Goal: Information Seeking & Learning: Check status

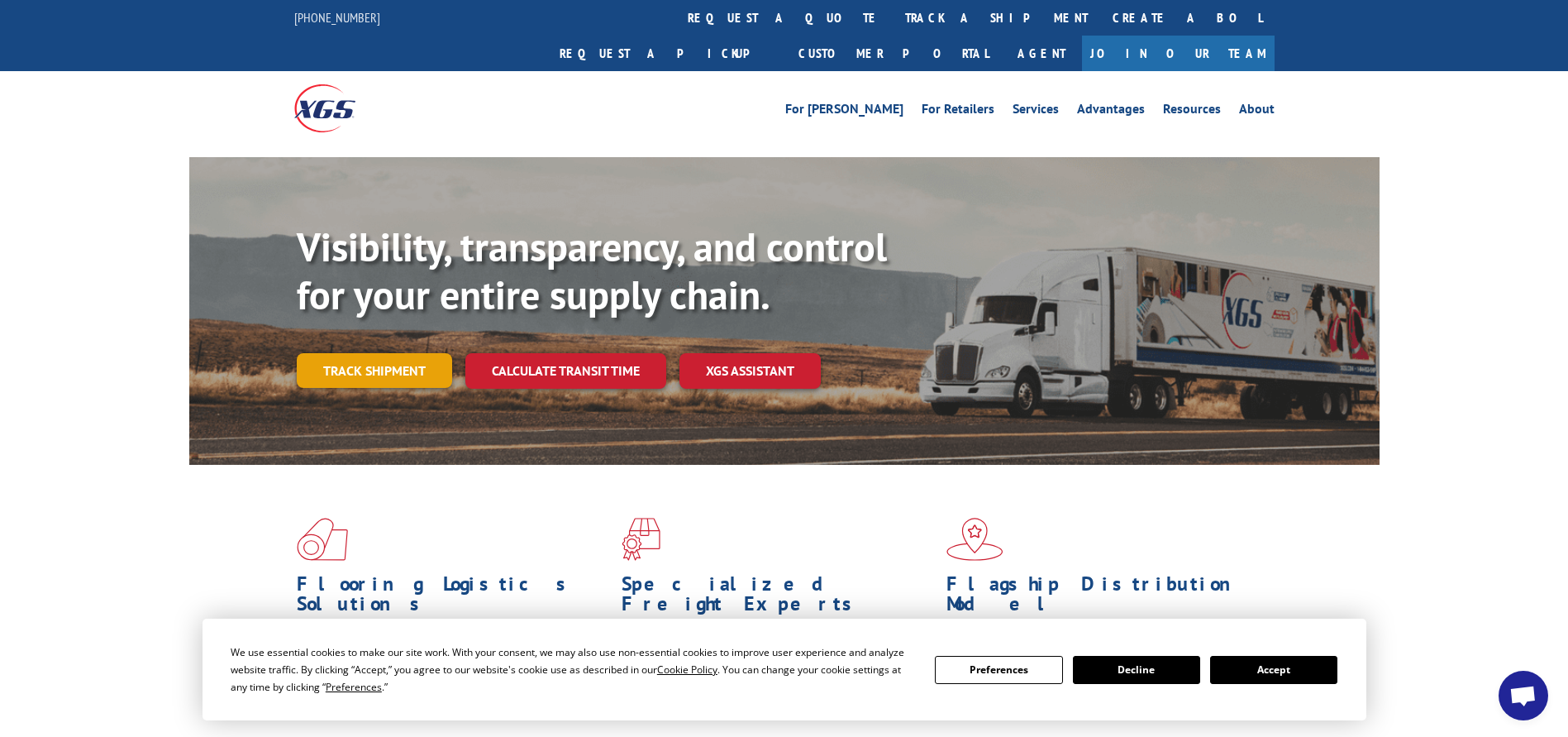
click at [374, 353] on link "Track shipment" at bounding box center [374, 371] width 156 height 35
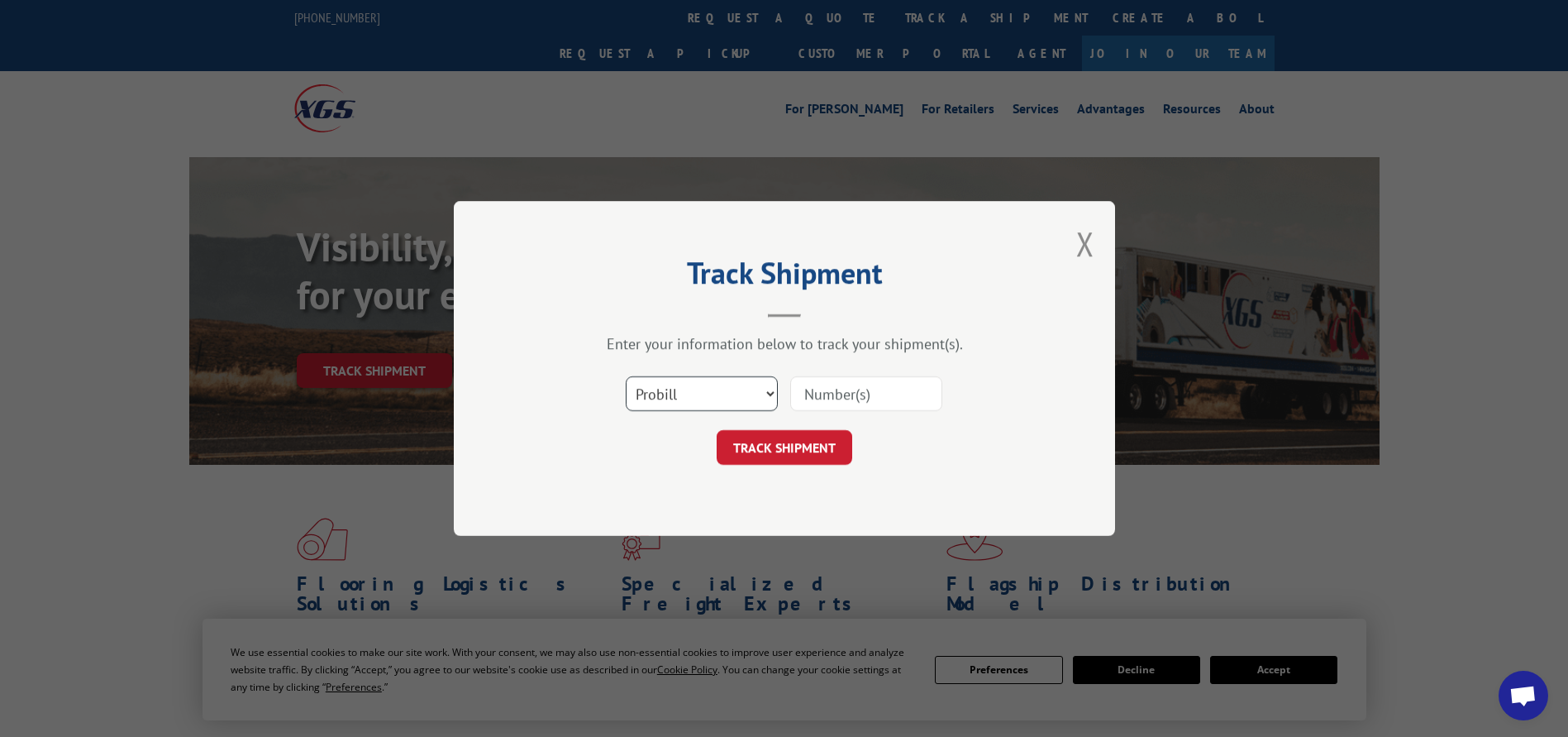
click at [722, 387] on select "Select category... Probill BOL PO" at bounding box center [702, 393] width 152 height 35
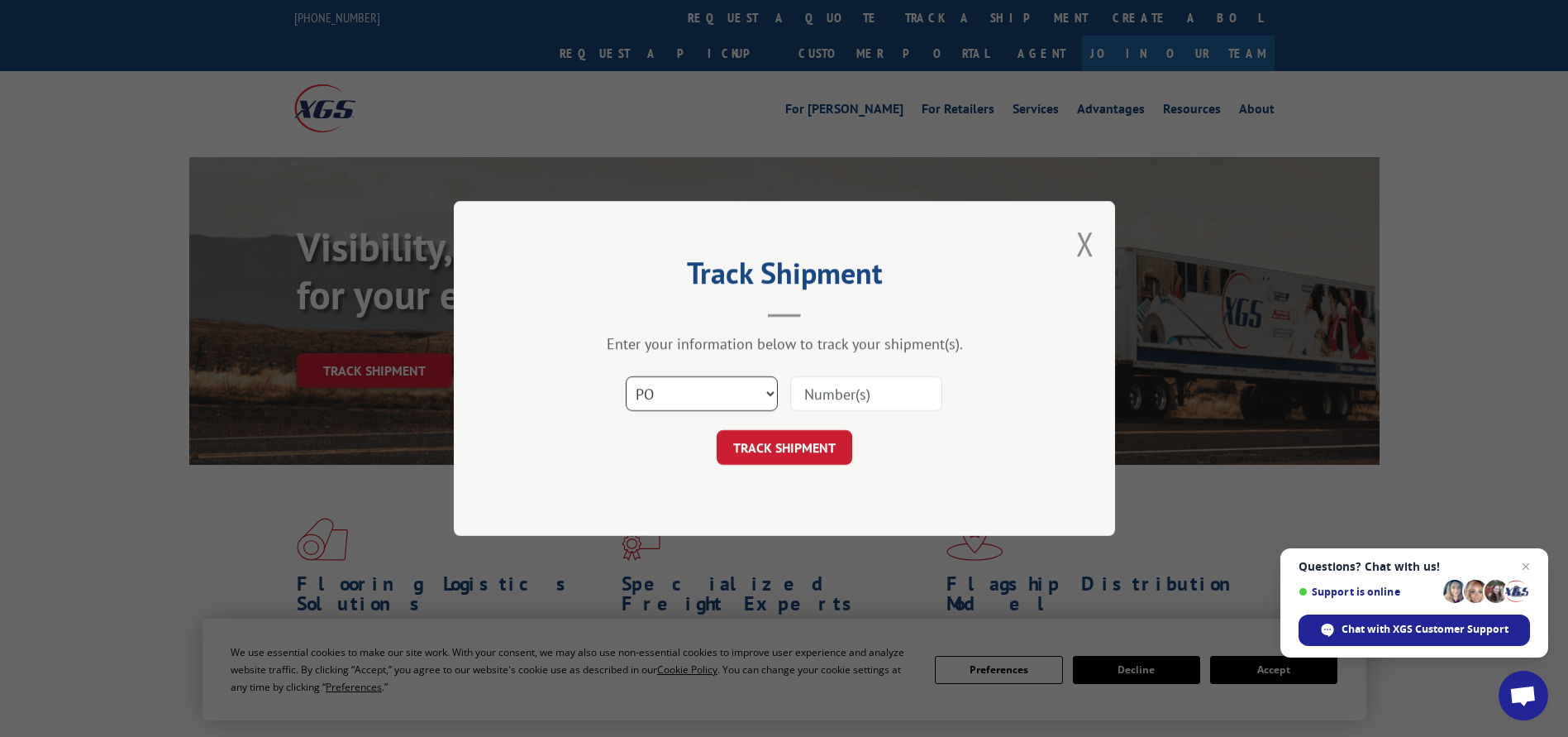
click at [626, 376] on select "Select category... Probill BOL PO" at bounding box center [702, 393] width 152 height 35
click at [732, 398] on select "Select category... Probill BOL PO" at bounding box center [702, 393] width 152 height 35
select select "probill"
click at [626, 376] on select "Select category... Probill BOL PO" at bounding box center [702, 393] width 152 height 35
click at [843, 413] on div at bounding box center [866, 393] width 152 height 38
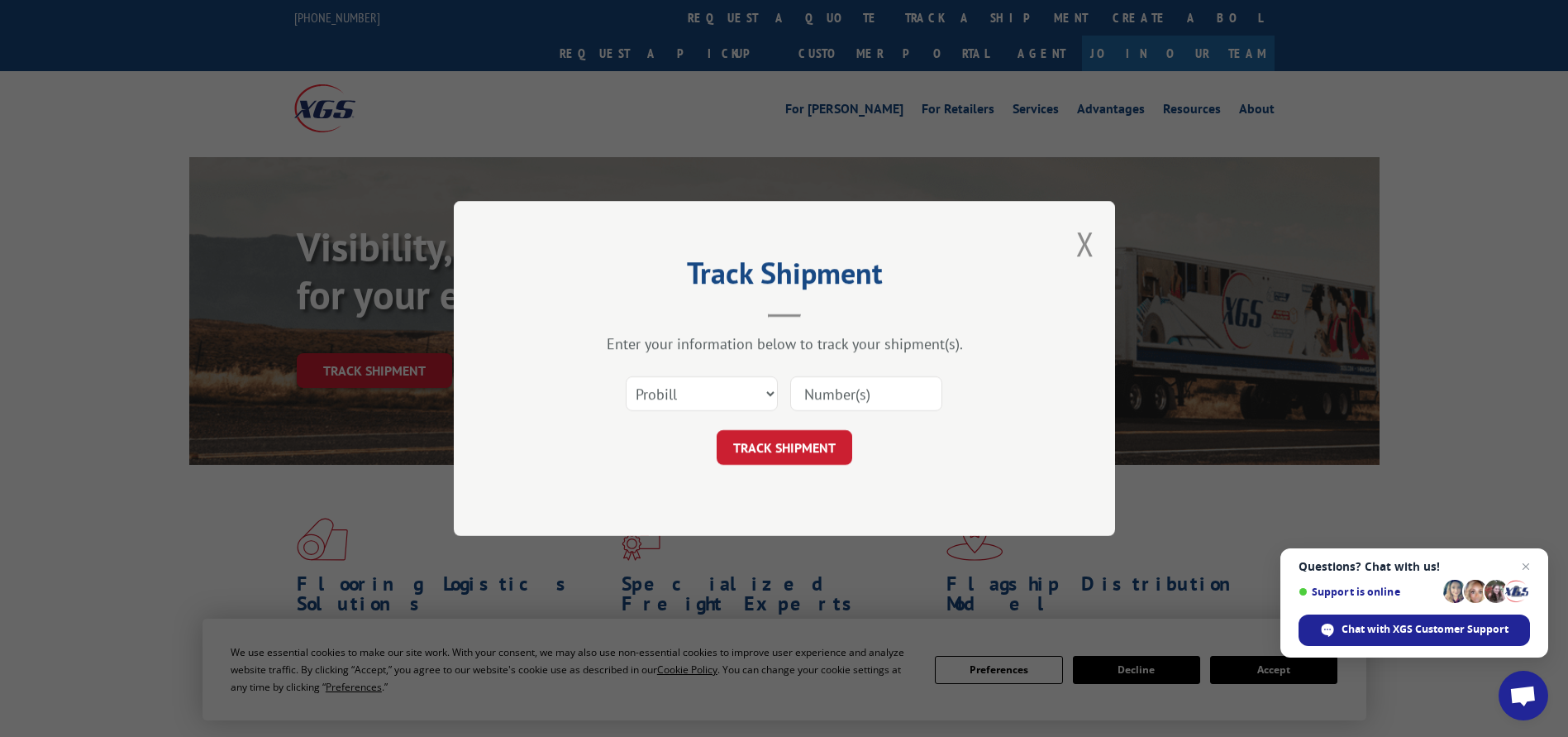
click at [852, 400] on input at bounding box center [866, 393] width 152 height 35
paste input "17672612"
type input "17672612"
click at [792, 447] on button "TRACK SHIPMENT" at bounding box center [784, 448] width 135 height 35
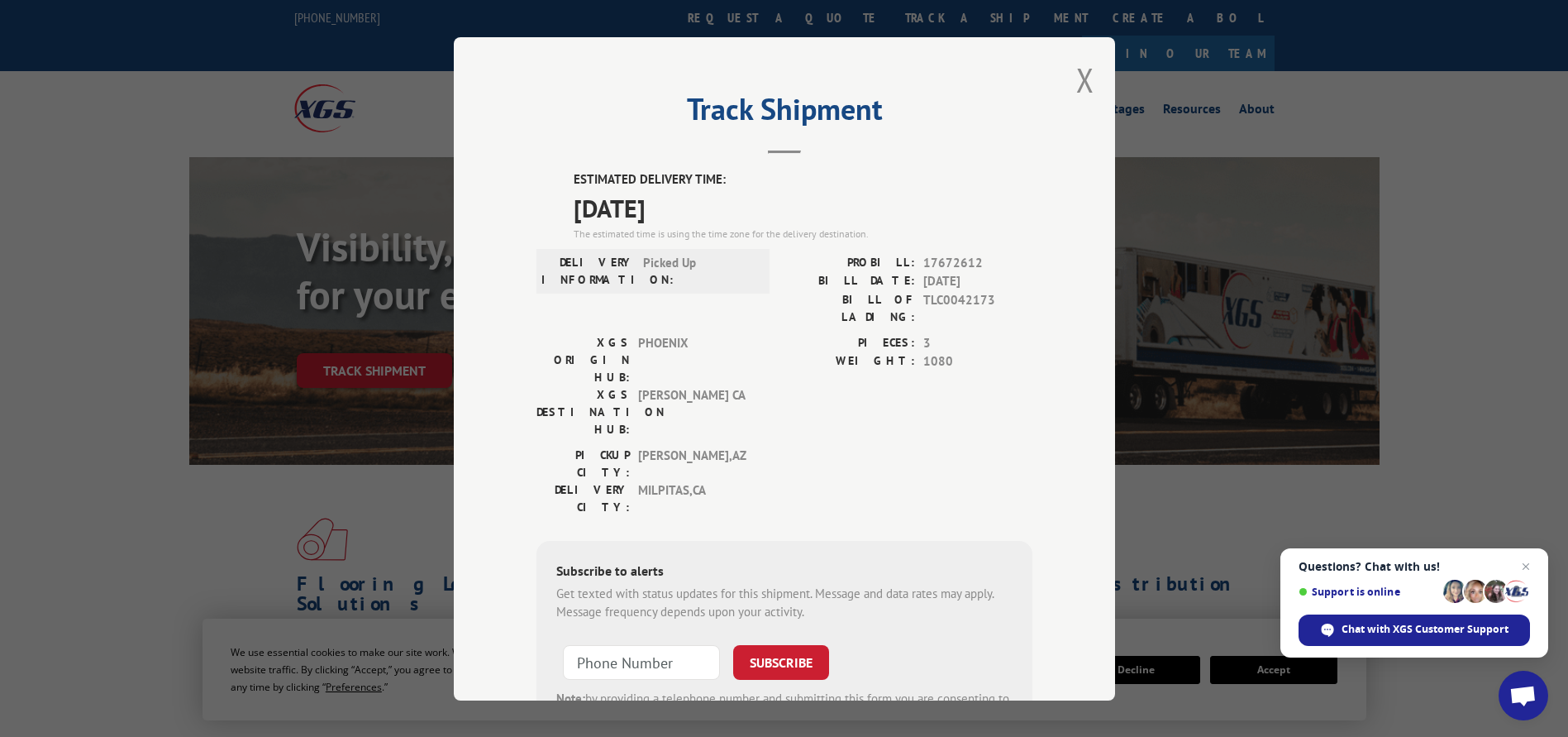
click at [1080, 55] on div "Track Shipment ESTIMATED DELIVERY TIME: [DATE] The estimated time is using the …" at bounding box center [784, 369] width 661 height 663
click at [1077, 70] on button "Close modal" at bounding box center [1085, 80] width 18 height 44
